Goal: Task Accomplishment & Management: Use online tool/utility

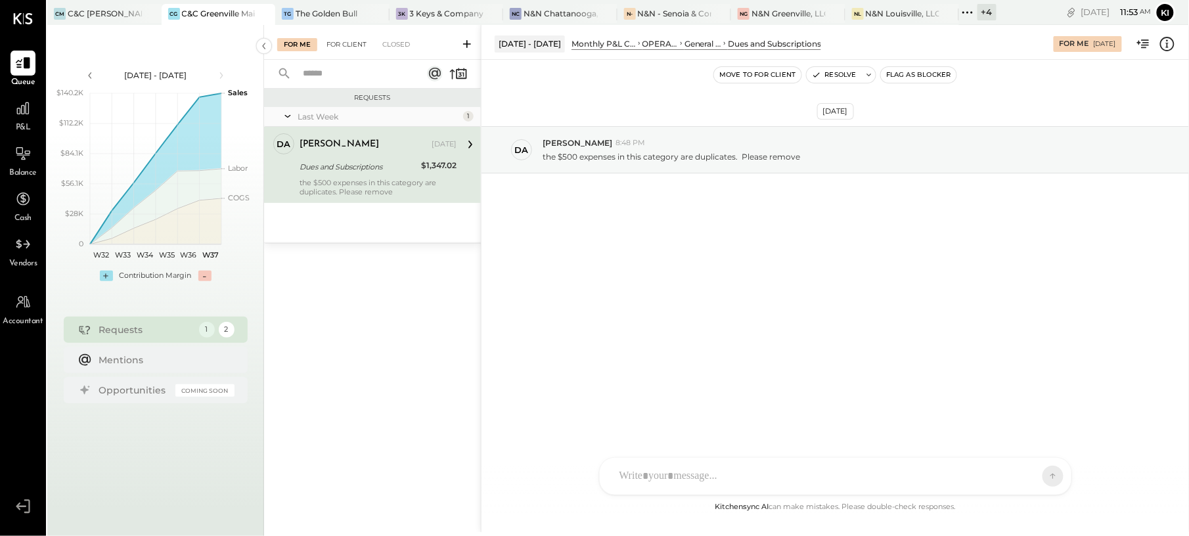
click at [351, 39] on div "For Client" at bounding box center [346, 44] width 53 height 13
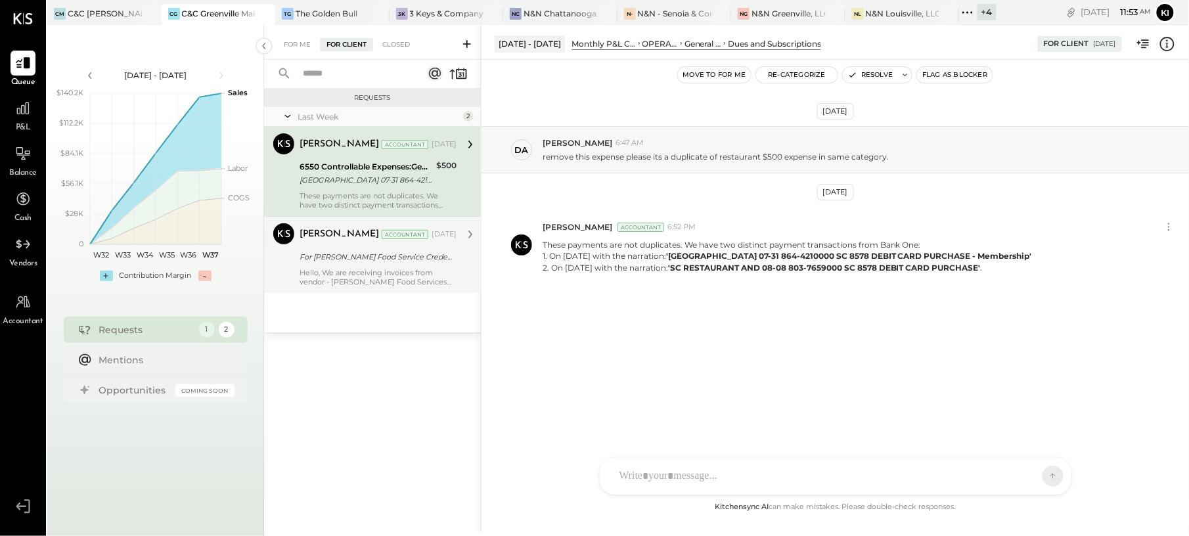
click at [373, 274] on div "Hello, We are receiving invoices from vendor - Gordon Food Services across mult…" at bounding box center [378, 277] width 157 height 18
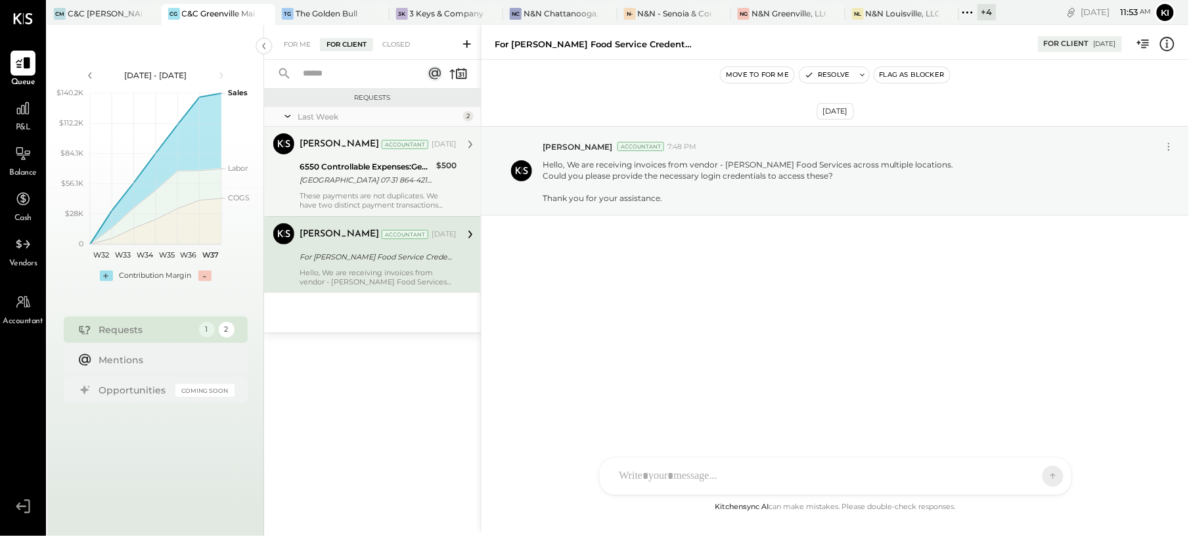
click at [389, 156] on div "Kinjal Chauhan Accountant Sep 10, 2025 6550 Controllable Expenses:General & Adm…" at bounding box center [378, 171] width 157 height 76
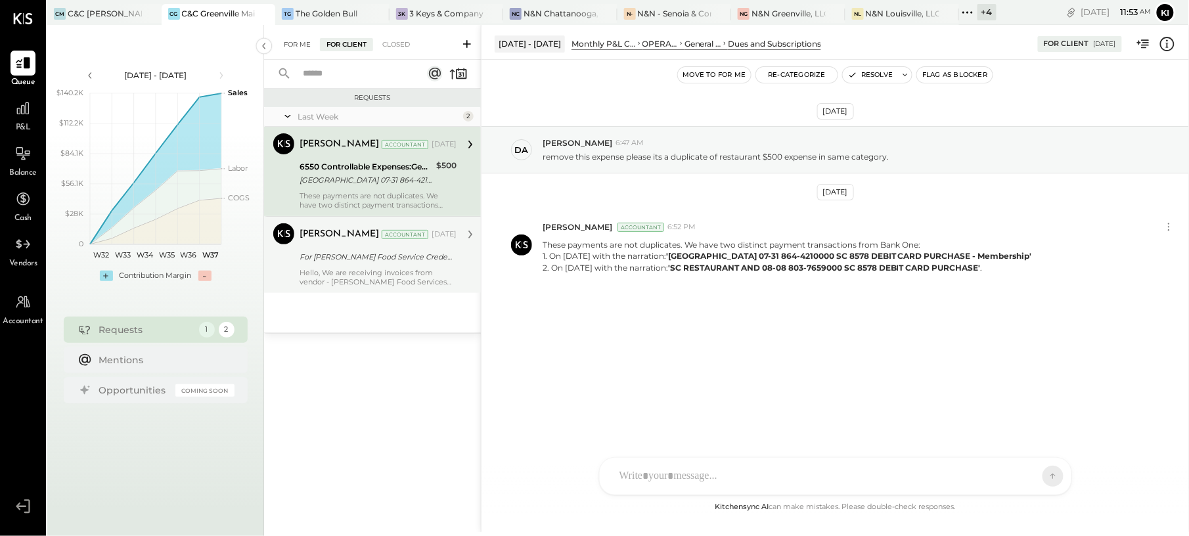
click at [295, 42] on div "For Me" at bounding box center [297, 44] width 40 height 13
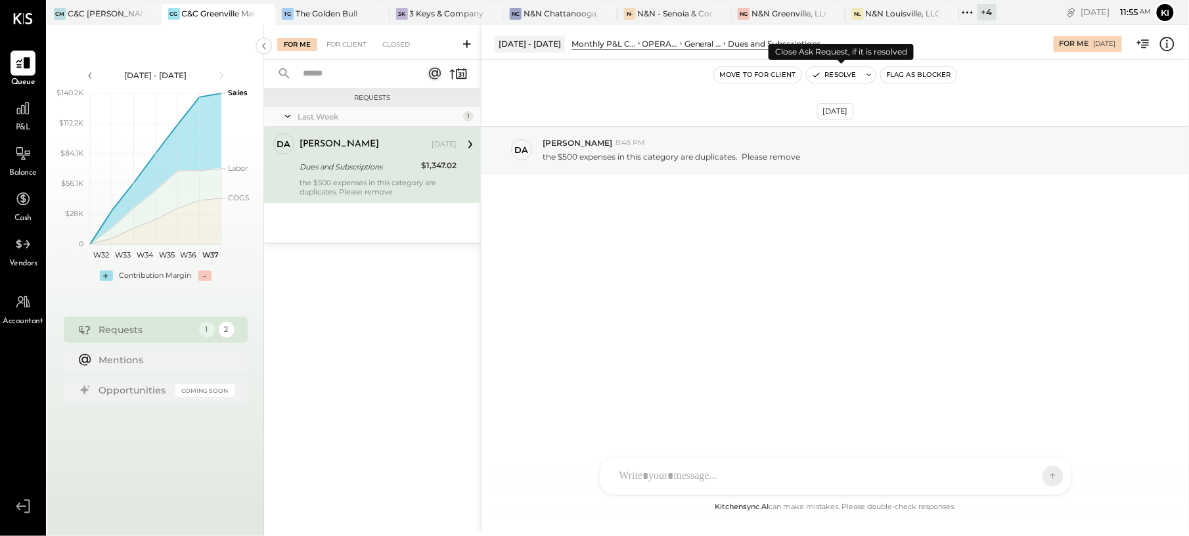
click at [845, 80] on button "Resolve" at bounding box center [834, 75] width 55 height 16
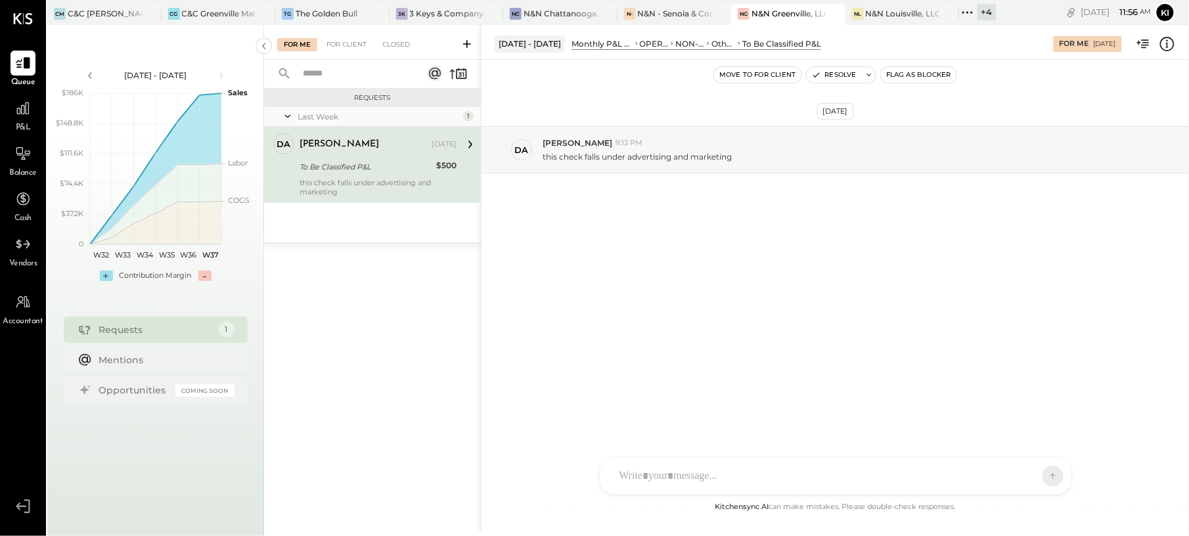
click at [394, 160] on div "To Be Classified P&L" at bounding box center [366, 166] width 133 height 13
click at [608, 198] on div "[DATE] da [PERSON_NAME] 9:13 PM this check falls under advertising and marketing" at bounding box center [835, 182] width 707 height 179
